Goal: Task Accomplishment & Management: Manage account settings

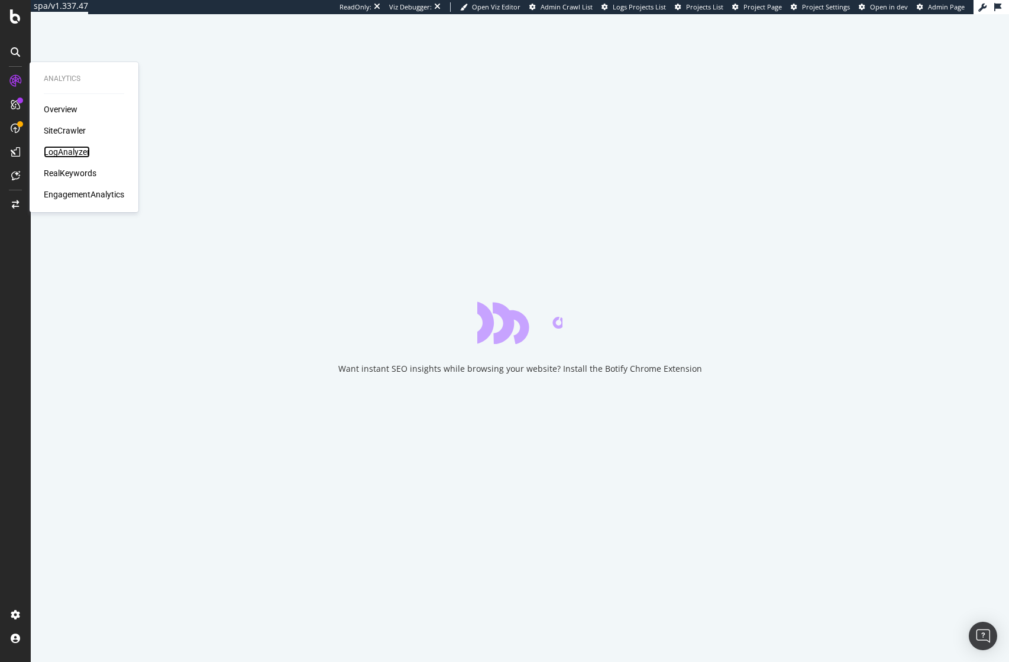
click at [64, 152] on div "LogAnalyzer" at bounding box center [67, 152] width 46 height 12
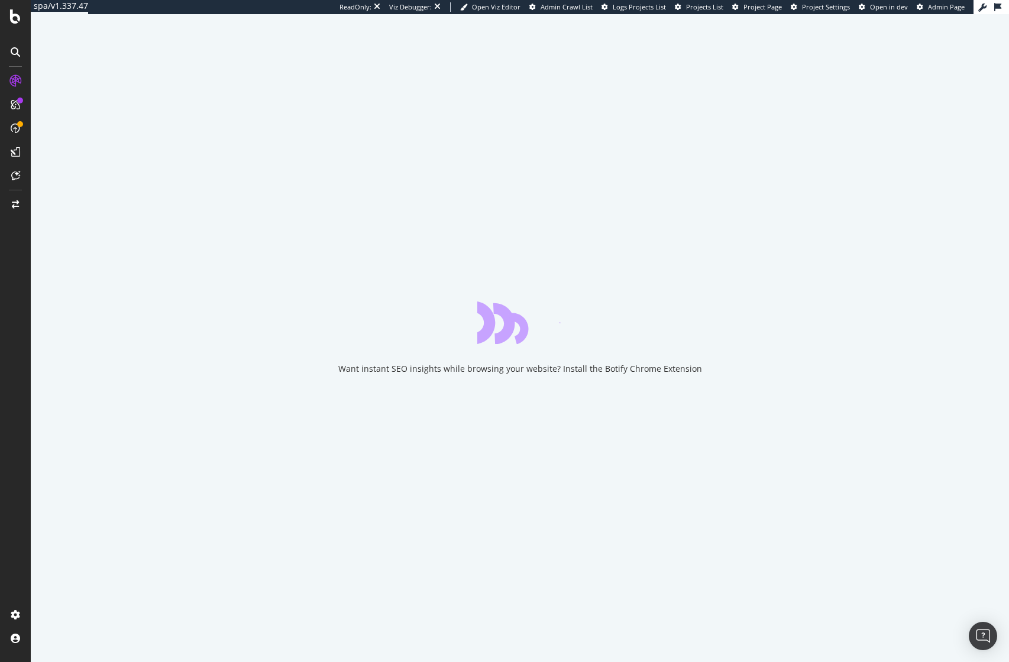
click at [551, 86] on div "Want instant SEO insights while browsing your website? Install the Botify Chrom…" at bounding box center [520, 338] width 978 height 648
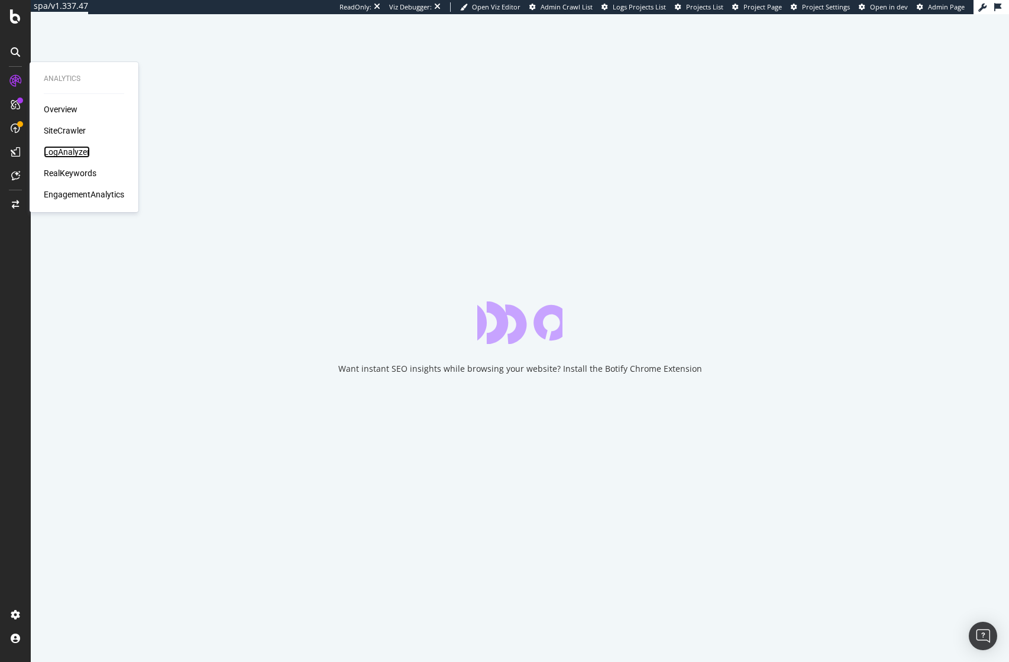
click at [67, 153] on div "LogAnalyzer" at bounding box center [67, 152] width 46 height 12
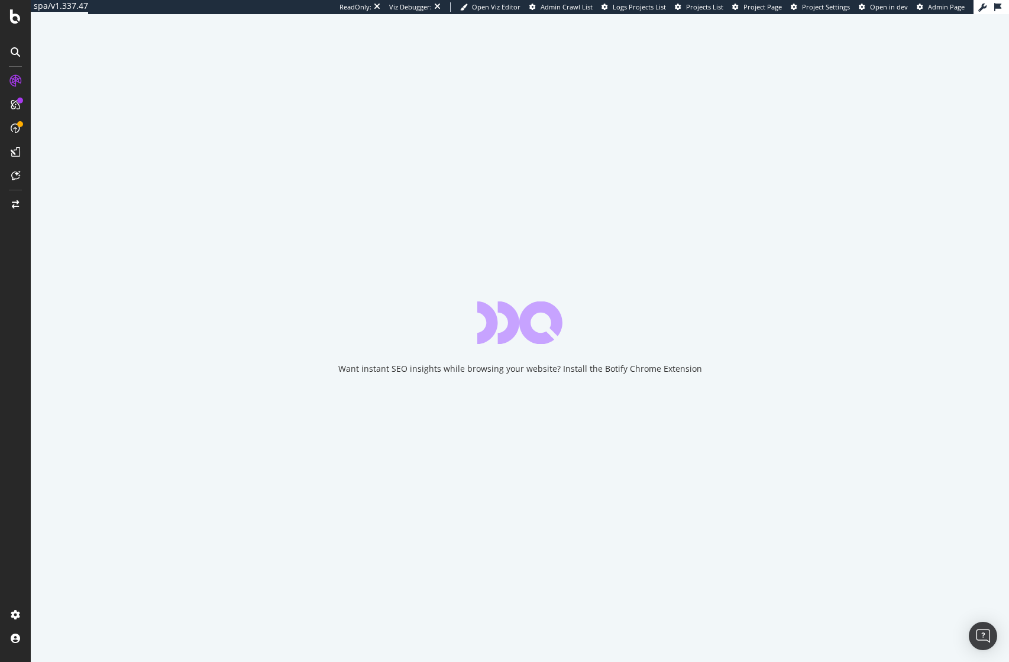
click at [205, 167] on div "Want instant SEO insights while browsing your website? Install the Botify Chrom…" at bounding box center [520, 338] width 978 height 648
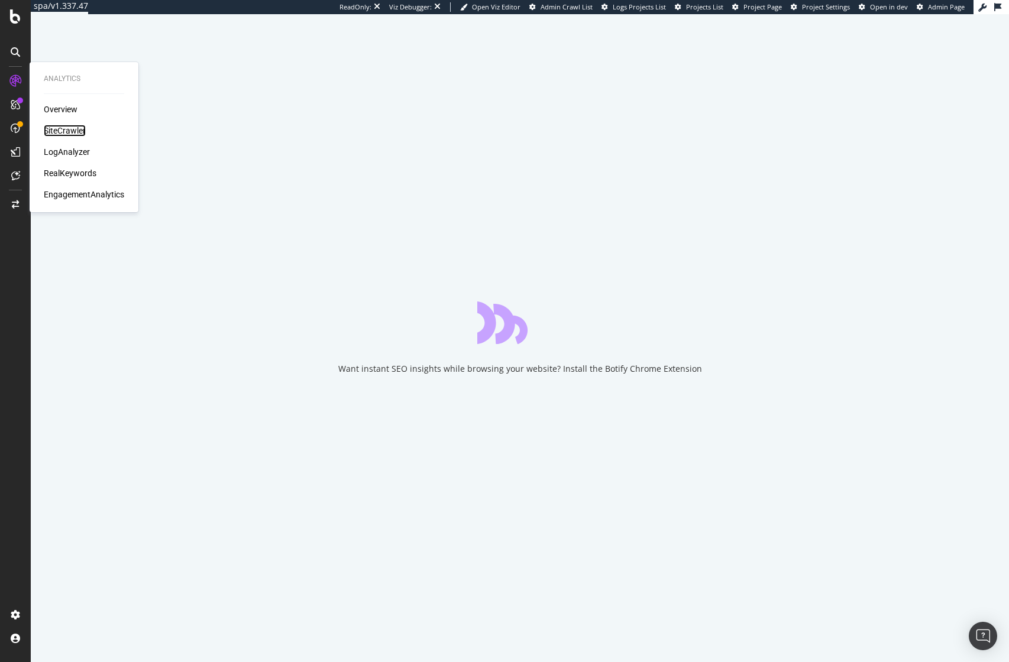
click at [81, 136] on div "SiteCrawler" at bounding box center [65, 131] width 42 height 12
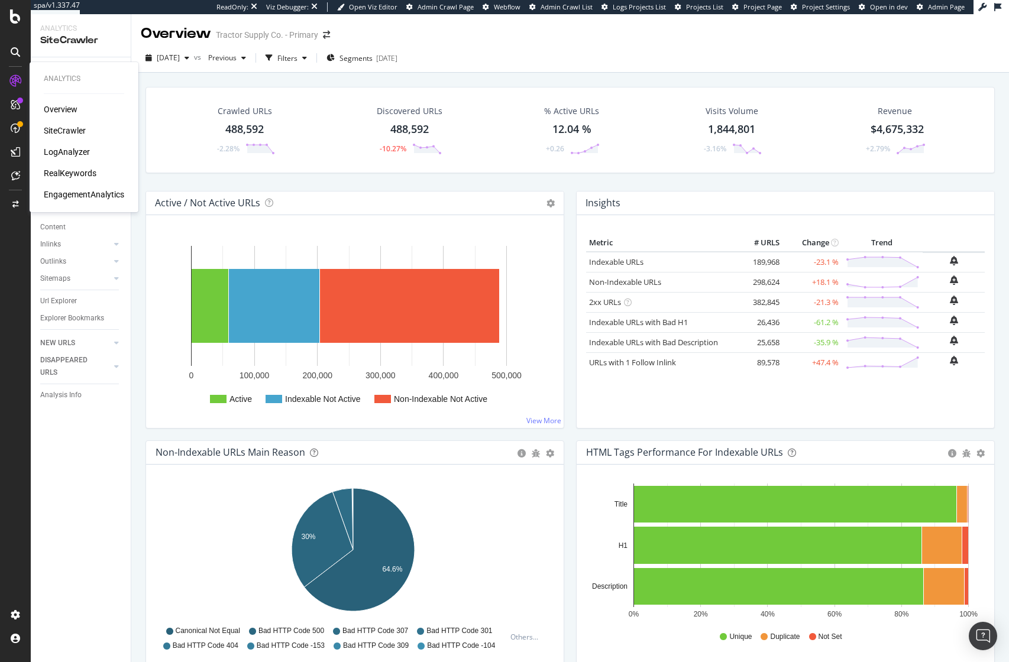
click at [70, 149] on div "LogAnalyzer" at bounding box center [67, 152] width 46 height 12
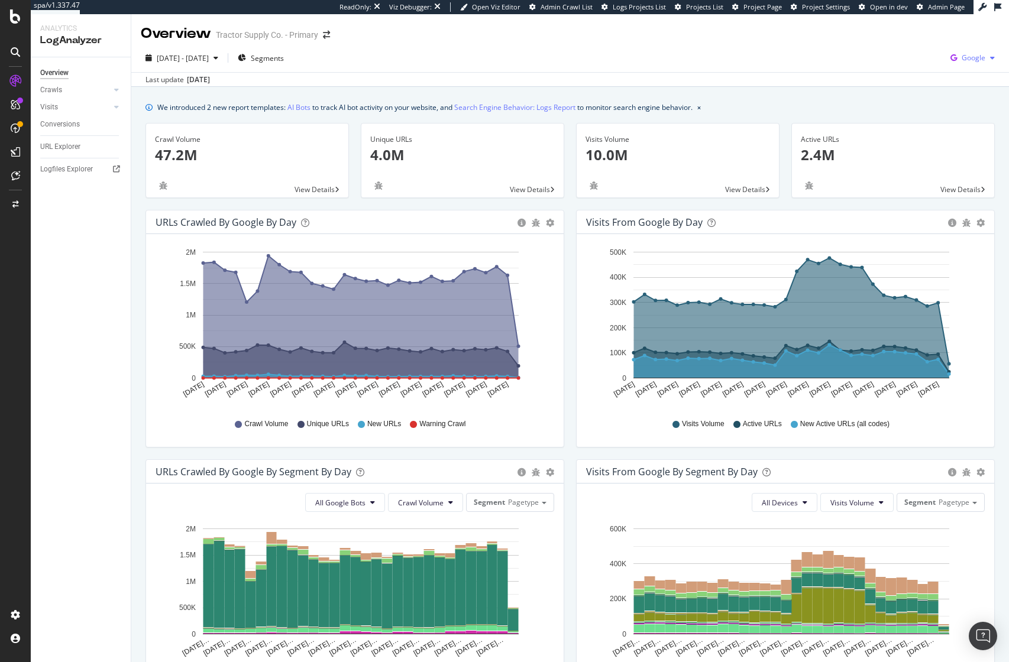
click at [962, 60] on span "Google" at bounding box center [974, 58] width 24 height 10
click at [792, 111] on div "We introduced 2 new report templates: AI Bots to track AI bot activity on your …" at bounding box center [569, 107] width 849 height 12
click at [53, 157] on div "AlertPanel" at bounding box center [63, 154] width 38 height 12
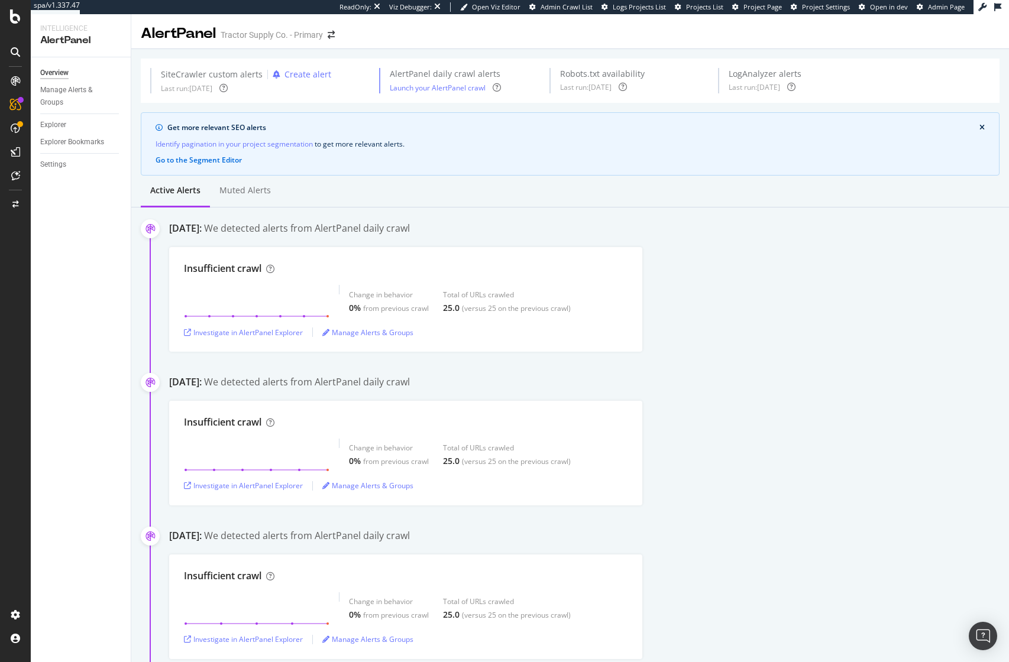
click at [804, 232] on div "[DATE]: We detected alerts from AlertPanel daily crawl" at bounding box center [589, 230] width 840 height 16
click at [306, 69] on div "Create alert" at bounding box center [307, 75] width 47 height 12
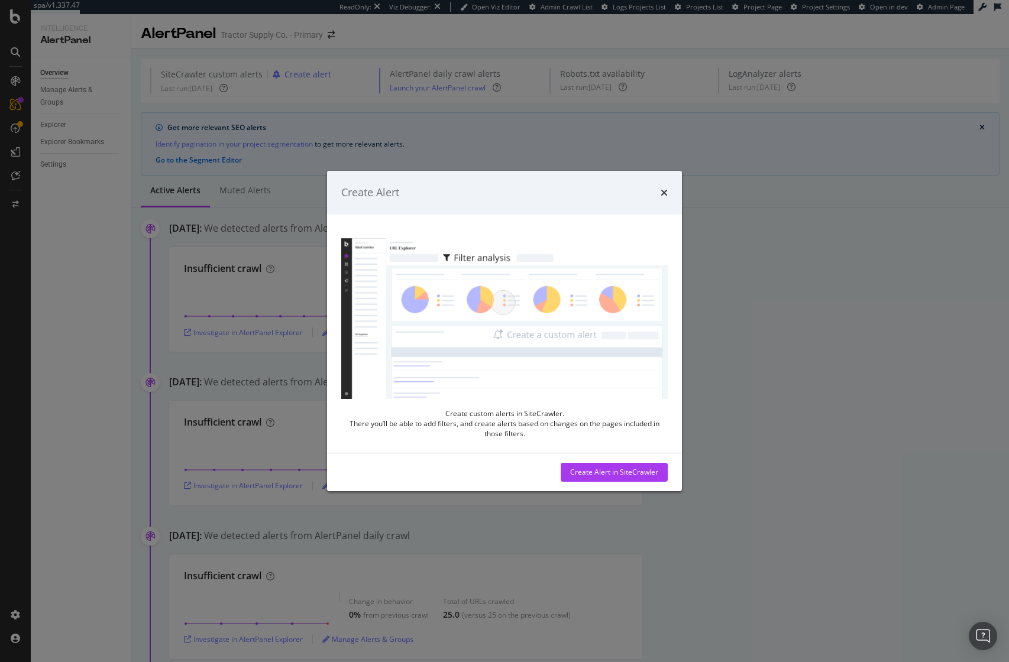
click at [639, 216] on div "Create custom alerts in SiteCrawler. There you’ll be able to add filters, and c…" at bounding box center [504, 334] width 355 height 238
click at [665, 190] on icon "times" at bounding box center [664, 192] width 7 height 9
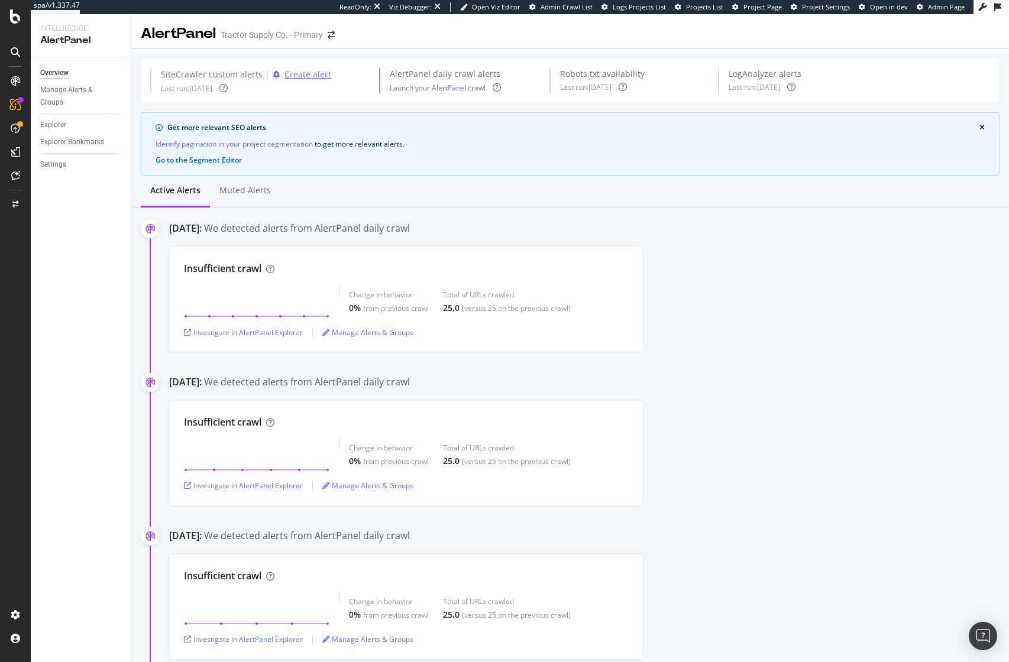
click at [293, 77] on div "Create alert" at bounding box center [307, 75] width 47 height 12
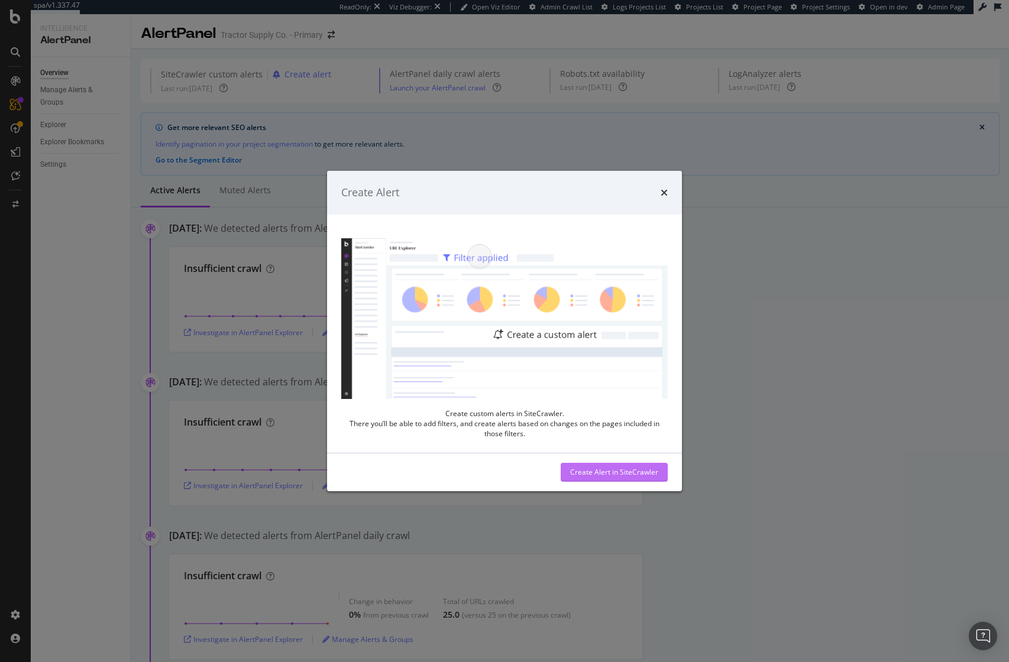
click at [624, 471] on div "Create Alert in SiteCrawler" at bounding box center [614, 472] width 88 height 10
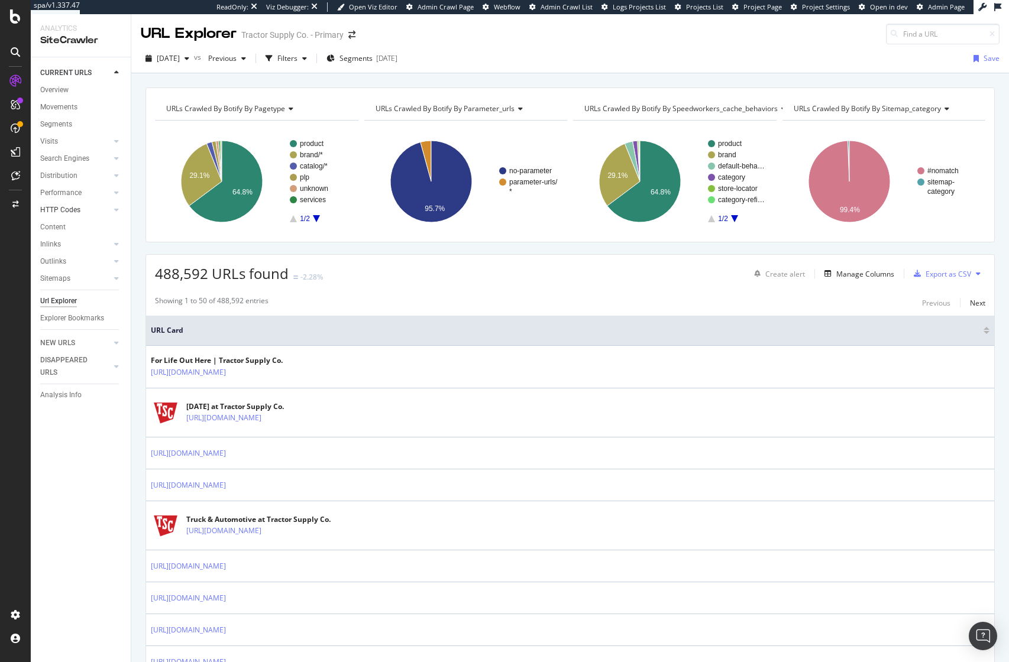
click at [88, 208] on link "HTTP Codes" at bounding box center [75, 210] width 70 height 12
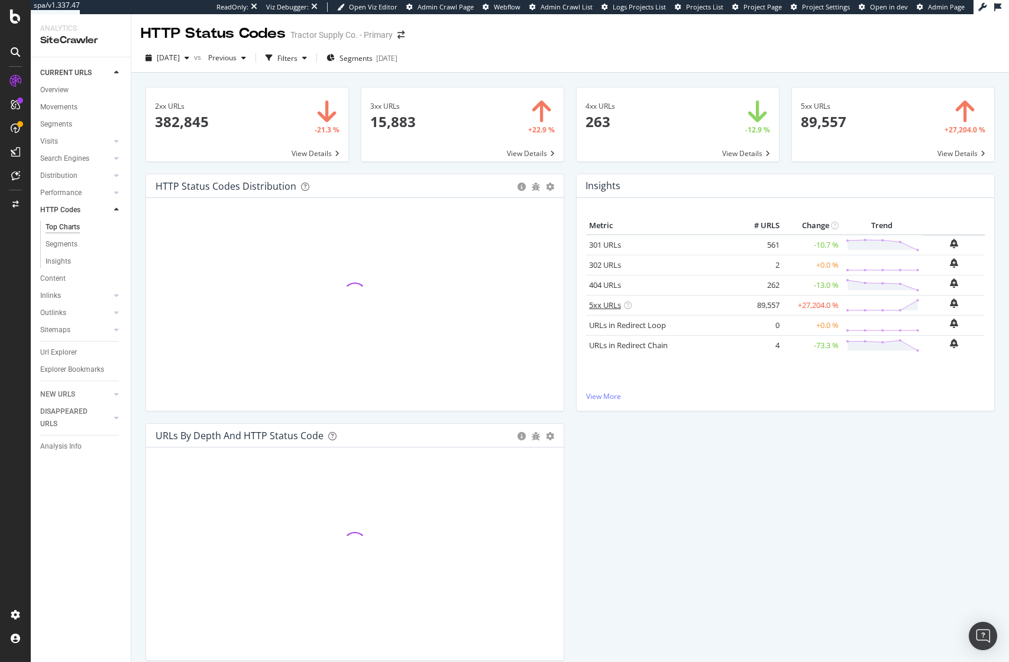
click at [598, 305] on link "5xx URLs" at bounding box center [605, 305] width 32 height 11
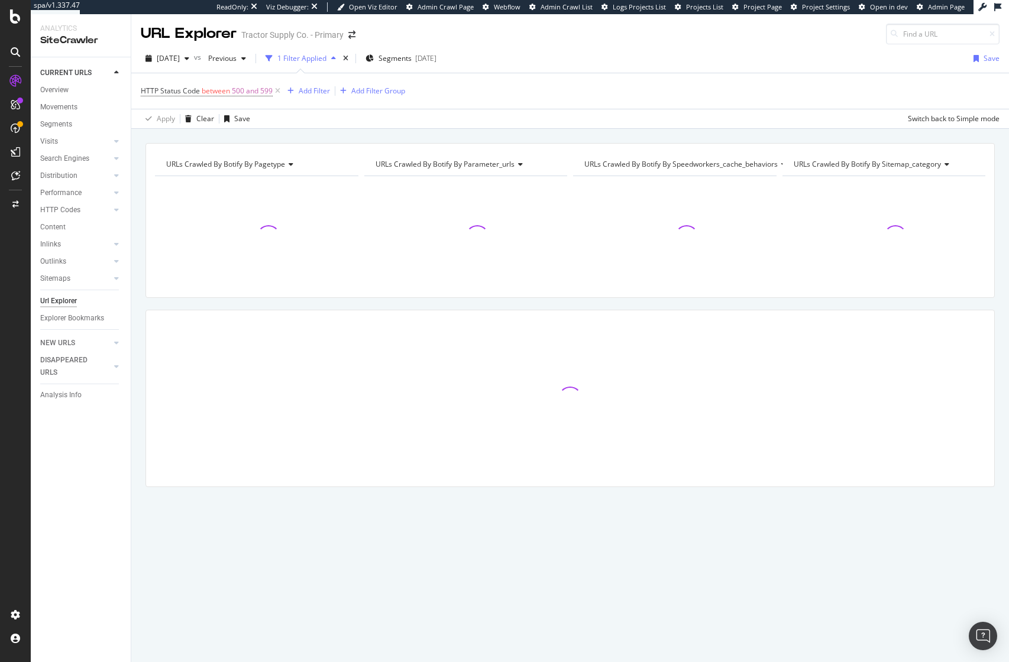
click at [292, 140] on div "URLs Crawled By Botify By pagetype Chart (by Value) Table Expand Export as CSV …" at bounding box center [570, 143] width 878 height 28
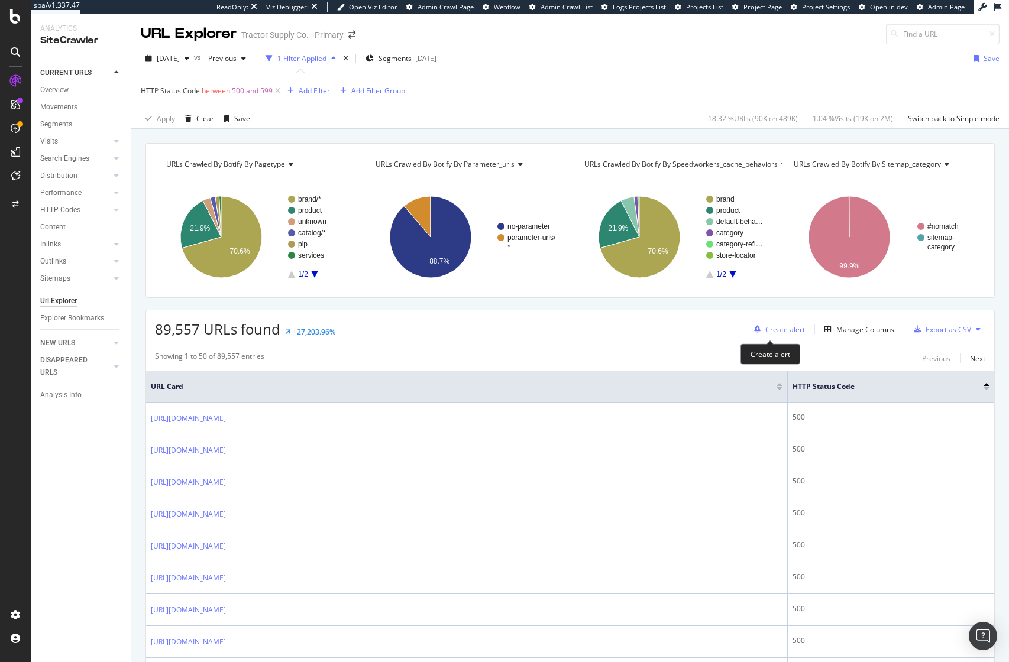
click at [772, 329] on div "Create alert" at bounding box center [785, 330] width 40 height 10
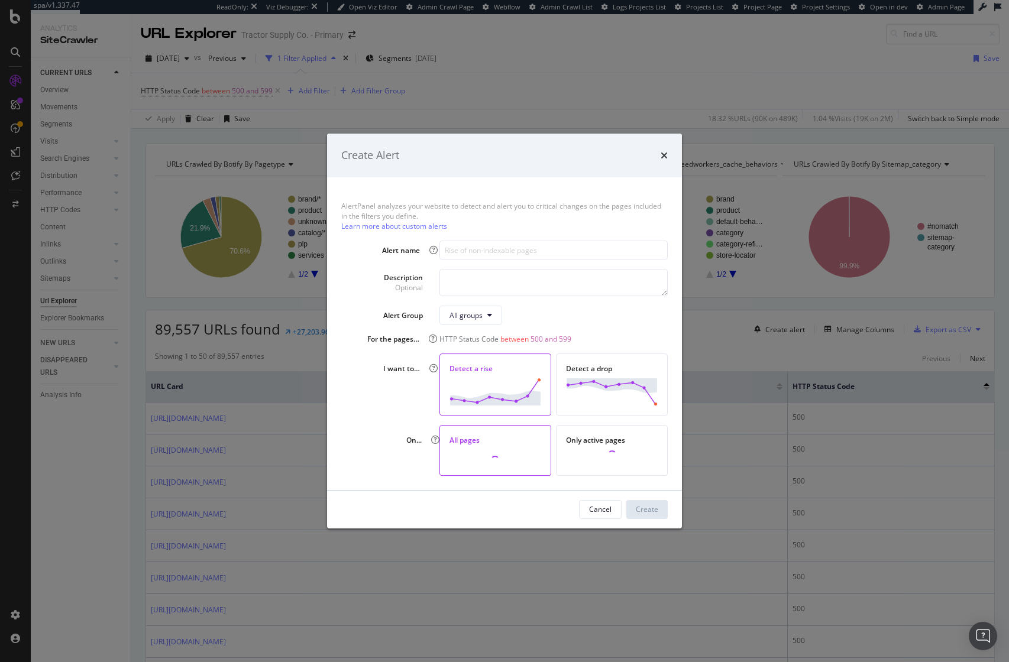
click at [510, 393] on img "modal" at bounding box center [495, 392] width 92 height 27
click at [506, 249] on input "modal" at bounding box center [553, 250] width 228 height 19
type input "Increase in Server Errors"
click at [655, 513] on div "Create" at bounding box center [647, 510] width 22 height 10
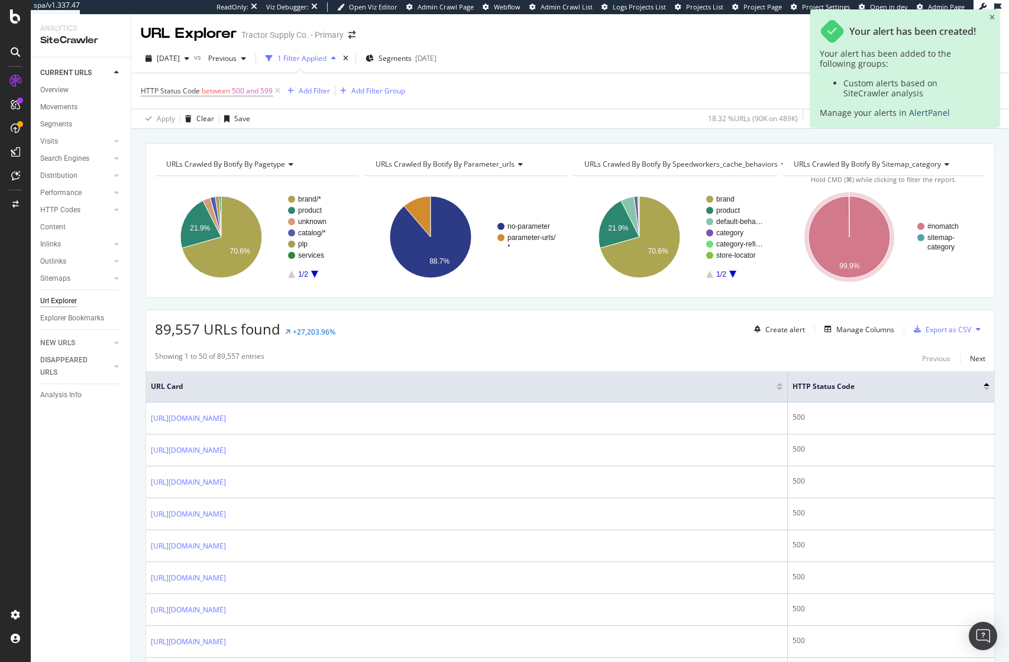
click at [926, 112] on link "AlertPanel" at bounding box center [929, 112] width 41 height 11
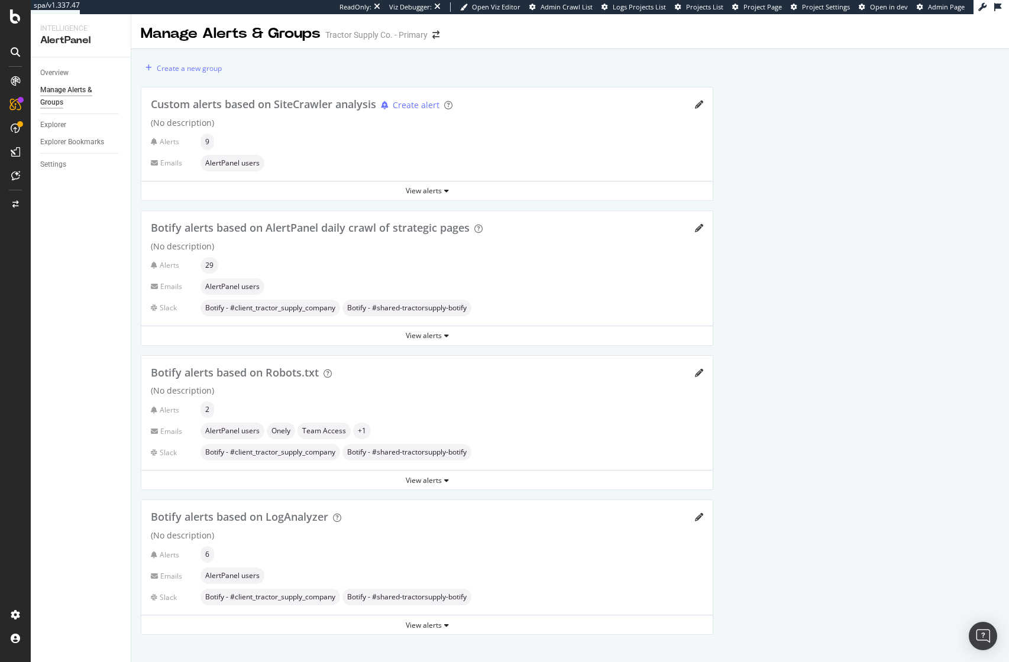
click at [394, 74] on div "Create a new group" at bounding box center [427, 68] width 572 height 19
click at [54, 271] on div "Overview Manage Alerts & Groups Explorer Explorer Bookmarks Settings" at bounding box center [81, 359] width 100 height 605
click at [57, 72] on div "Overview" at bounding box center [54, 73] width 28 height 12
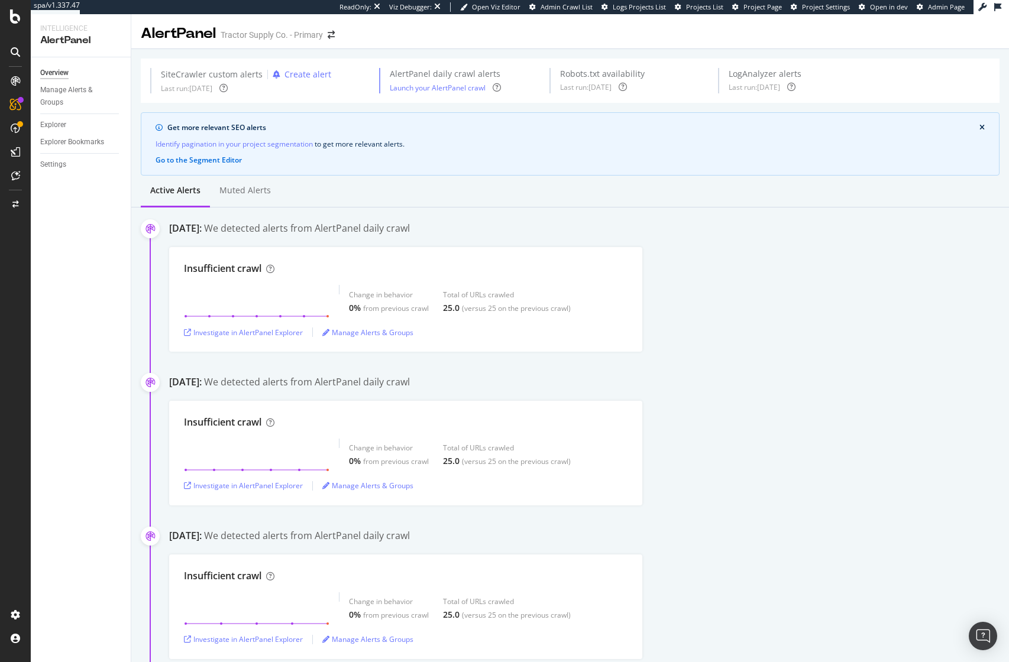
click at [764, 250] on div "Insufficient crawl Change in behavior 0% from previous crawl Total of URLs craw…" at bounding box center [589, 299] width 840 height 105
click at [69, 98] on div "Manage Alerts & Groups" at bounding box center [75, 96] width 71 height 25
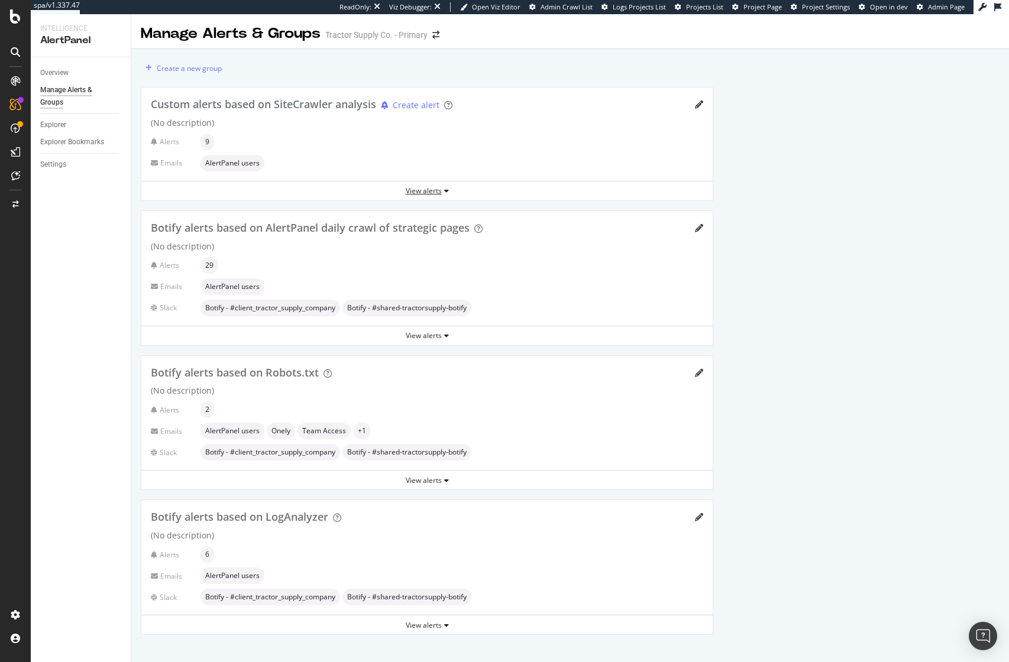
click at [437, 195] on div "View alerts" at bounding box center [426, 191] width 571 height 10
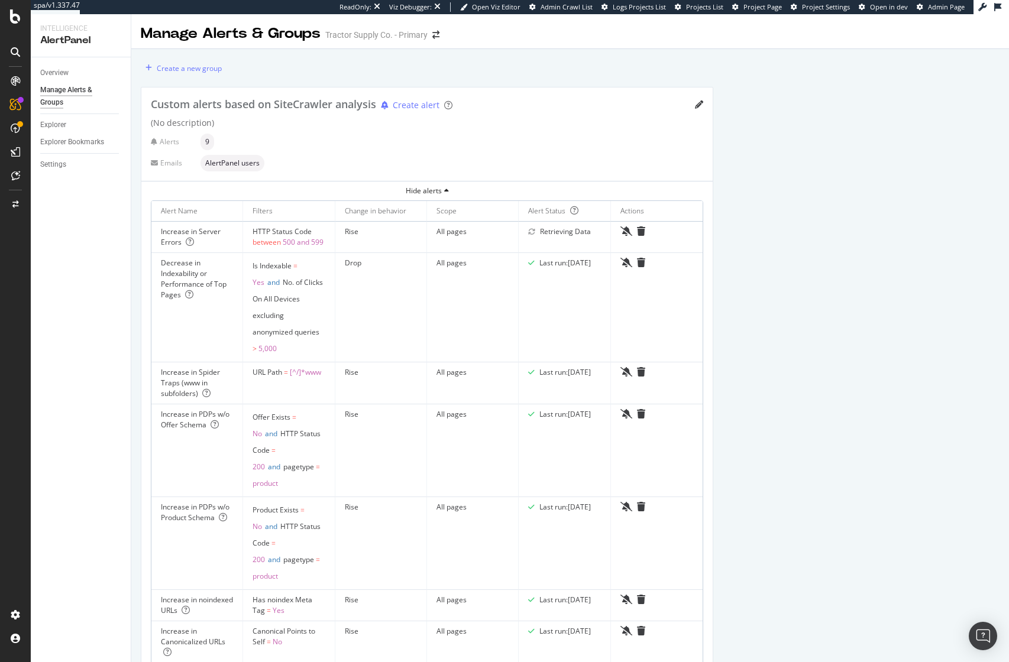
click at [810, 212] on div "Create a new group Custom alerts based on SiteCrawler analysis Create alert (No…" at bounding box center [570, 656] width 878 height 1214
click at [364, 235] on div "Rise" at bounding box center [381, 231] width 72 height 11
click at [83, 293] on div "Overview Manage Alerts & Groups Explorer Explorer Bookmarks Settings" at bounding box center [81, 359] width 100 height 605
click at [57, 146] on div "LogAnalyzer" at bounding box center [67, 152] width 46 height 12
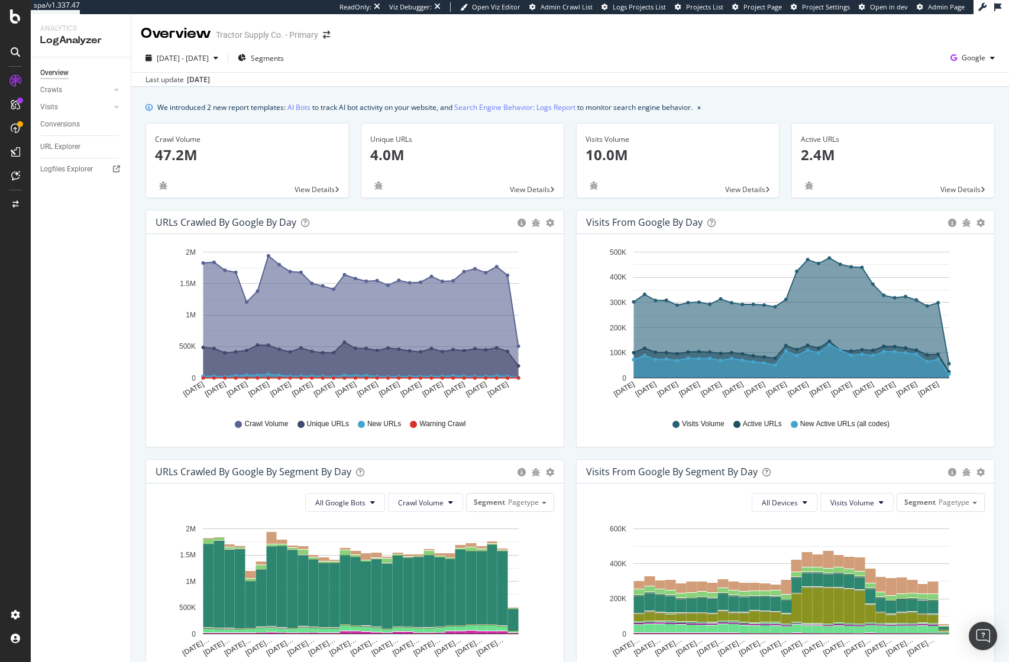
click at [548, 228] on div "Area Table" at bounding box center [550, 222] width 8 height 12
click at [548, 222] on icon "gear" at bounding box center [550, 223] width 8 height 8
click at [78, 196] on div "Overview Crawls Daily Distribution Segments Distribution HTTP Codes Resources V…" at bounding box center [81, 359] width 100 height 605
click at [78, 89] on link "Crawls" at bounding box center [75, 90] width 70 height 12
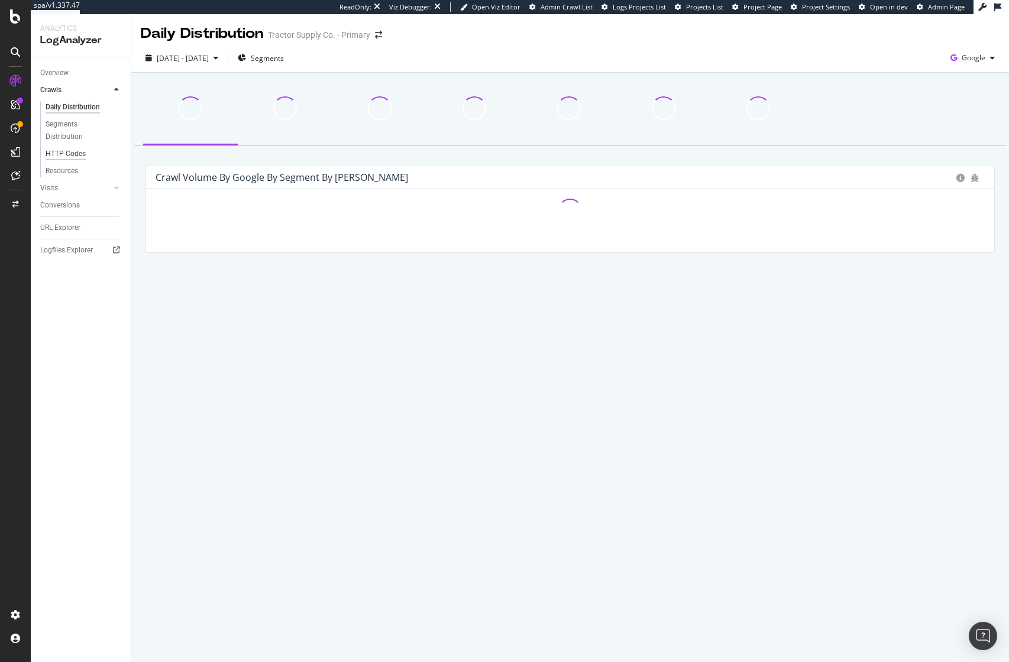
click at [69, 156] on div "HTTP Codes" at bounding box center [66, 154] width 40 height 12
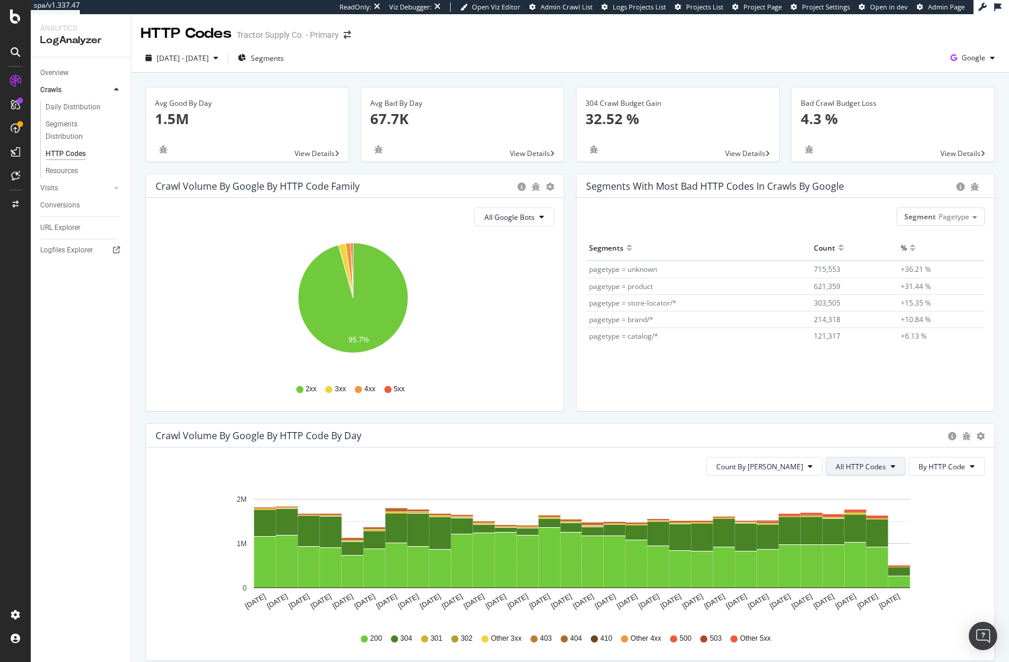
click at [853, 465] on span "All HTTP Codes" at bounding box center [861, 467] width 50 height 10
click at [863, 603] on span "5xx family" at bounding box center [858, 599] width 60 height 11
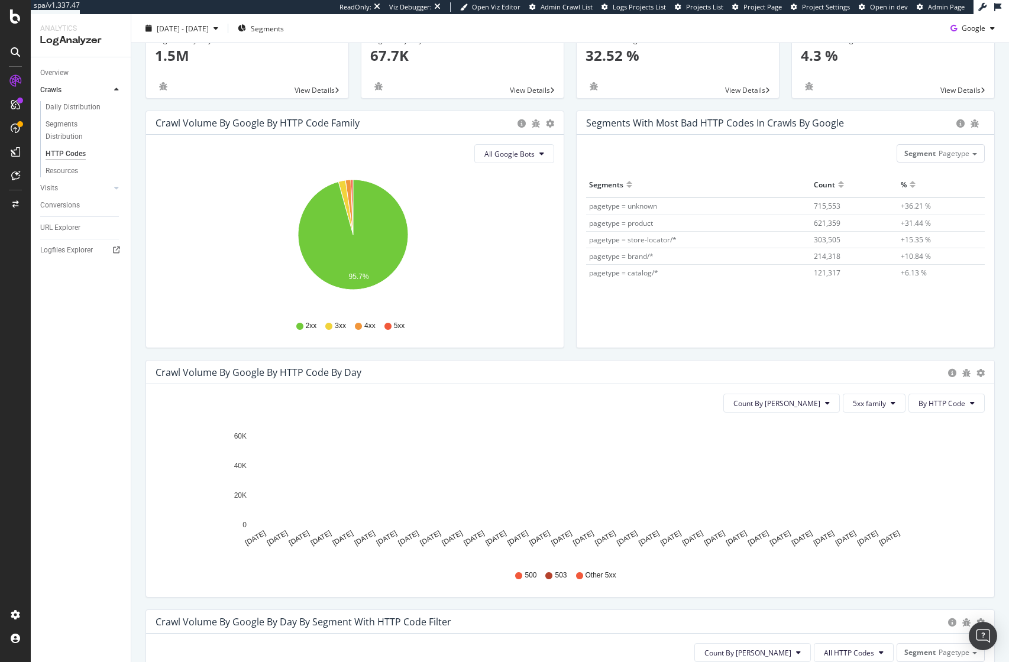
scroll to position [183, 0]
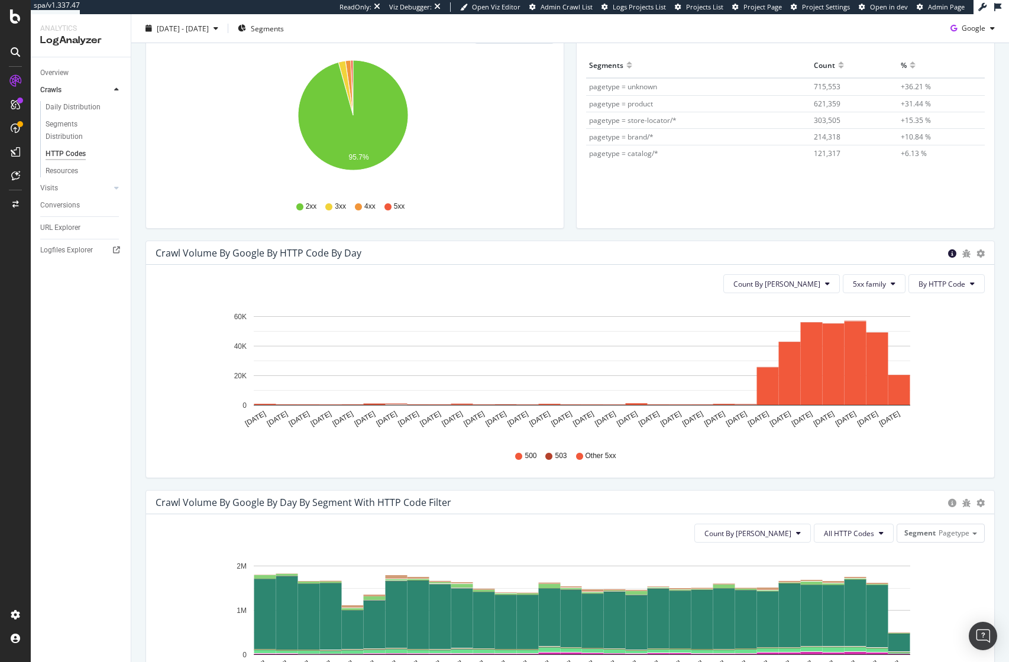
click at [948, 255] on icon "circle-info" at bounding box center [952, 254] width 8 height 8
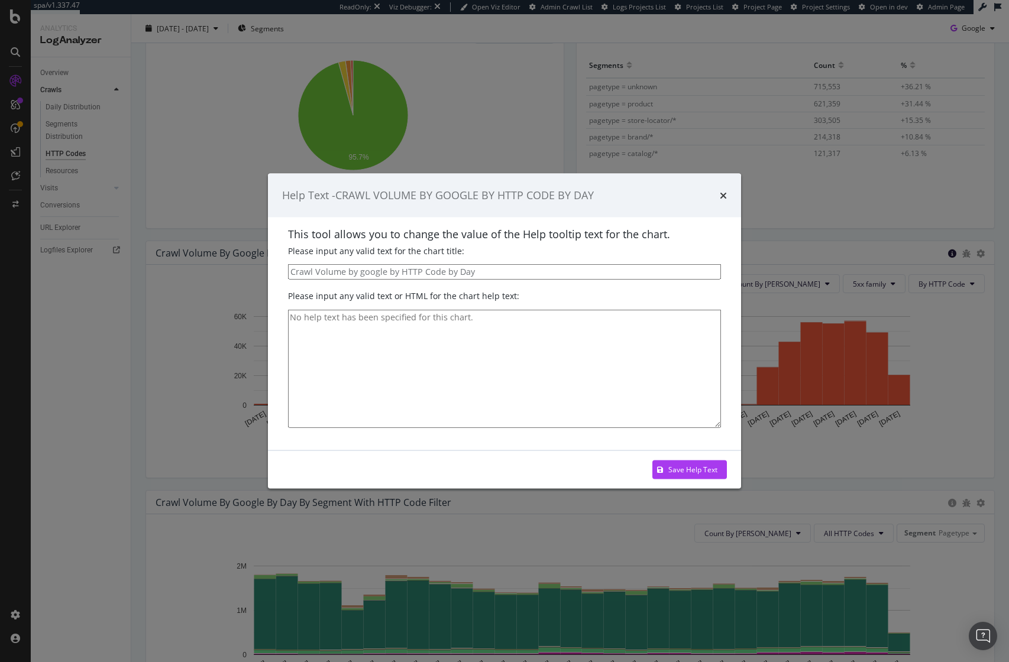
click at [947, 255] on div "Help Text - CRAWL VOLUME BY GOOGLE BY HTTP CODE BY DAY This tool allows you to …" at bounding box center [504, 331] width 1009 height 662
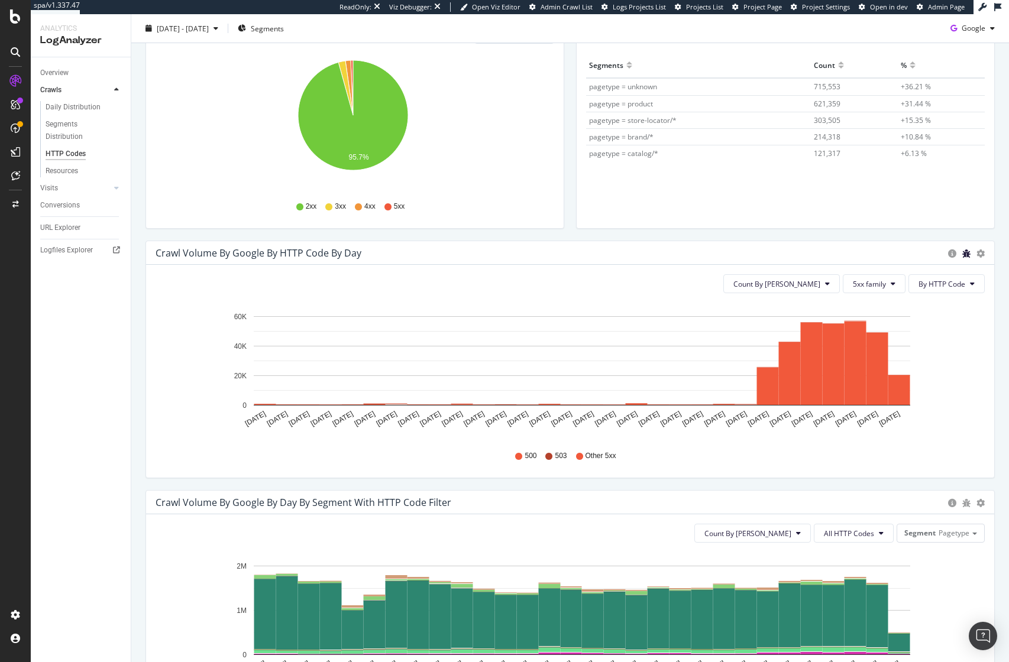
click at [962, 255] on icon "bug" at bounding box center [966, 254] width 8 height 8
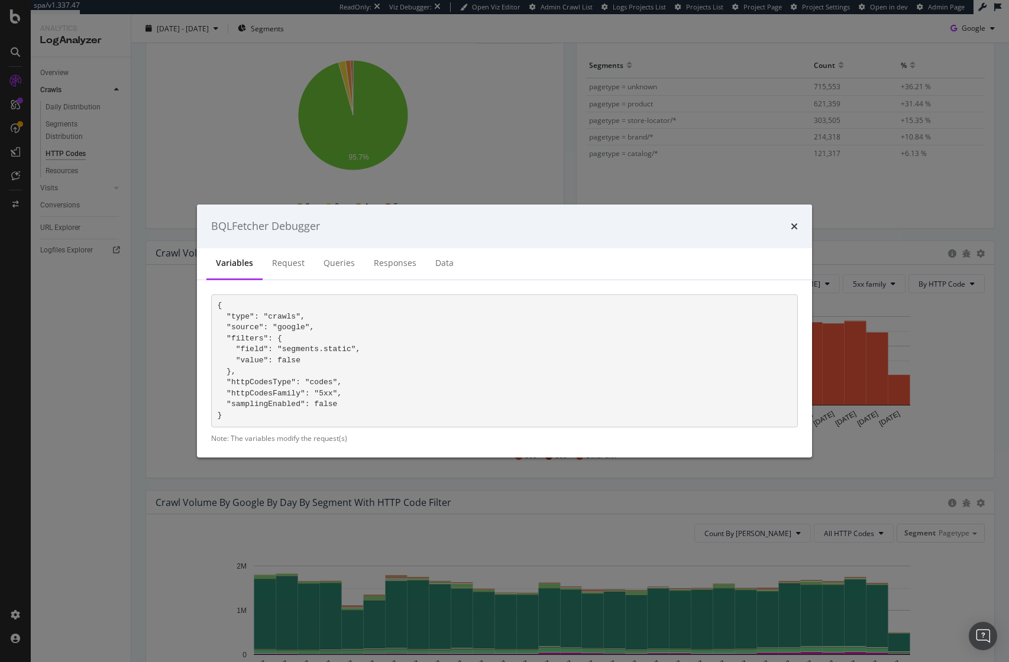
click at [268, 331] on code "{ "type": "crawls", "source": "google", "filters": { "field": "segments.static"…" at bounding box center [289, 360] width 143 height 119
click at [277, 378] on code "{ "type": "crawls", "source": "google", "filters": { "field": "segments.static"…" at bounding box center [289, 360] width 143 height 119
click at [794, 228] on icon "times" at bounding box center [794, 226] width 7 height 9
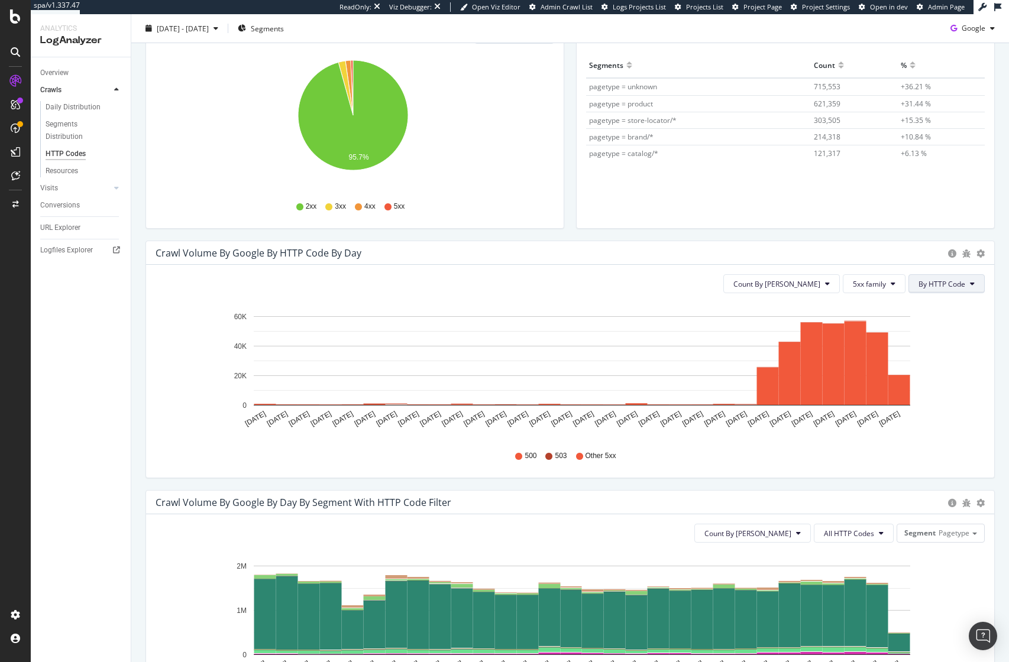
click at [944, 287] on span "By HTTP Code" at bounding box center [941, 284] width 47 height 10
click at [944, 306] on span "By Family" at bounding box center [934, 307] width 47 height 11
